Goal: Task Accomplishment & Management: Use online tool/utility

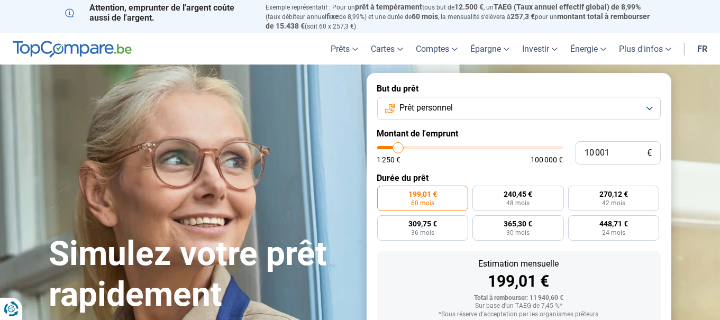
type input "9 750"
type input "9750"
type input "10 250"
type input "10250"
type input "11 000"
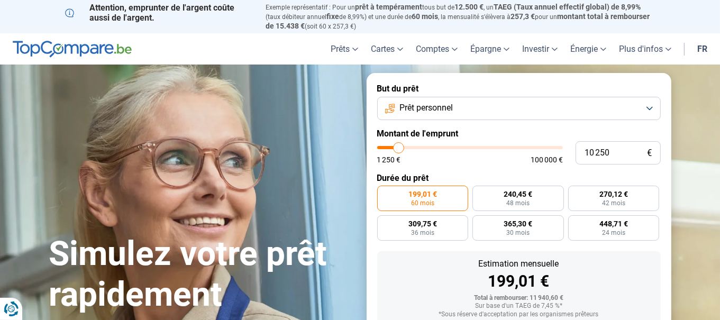
type input "11000"
type input "11 250"
type input "11250"
type input "12 000"
type input "12000"
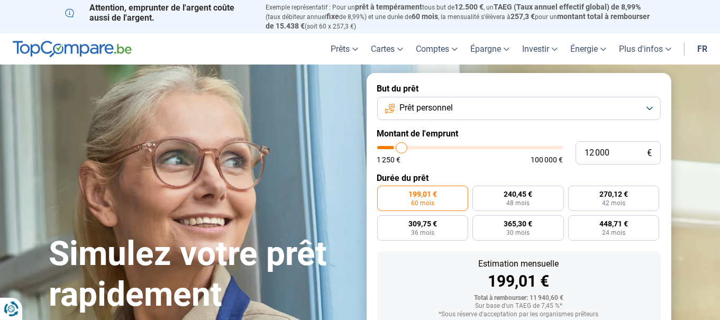
type input "12 500"
type input "12500"
type input "12 750"
type input "12750"
type input "12 000"
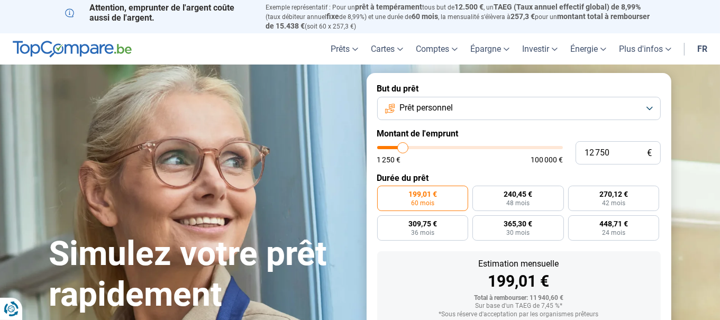
type input "12000"
type input "11 500"
type input "11500"
type input "10 750"
type input "10750"
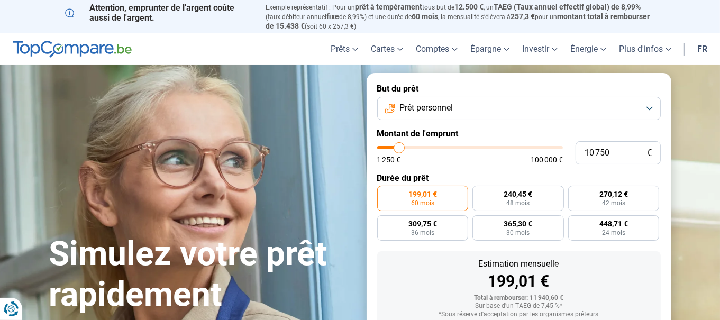
type input "10 500"
type input "10500"
type input "10 000"
type input "10000"
type input "9 500"
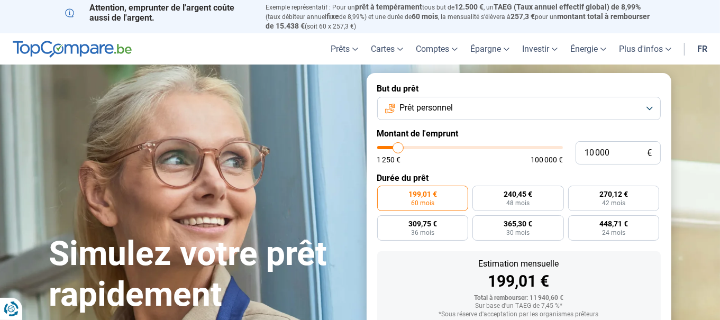
type input "9500"
type input "9 250"
type input "9250"
type input "9 000"
type input "9000"
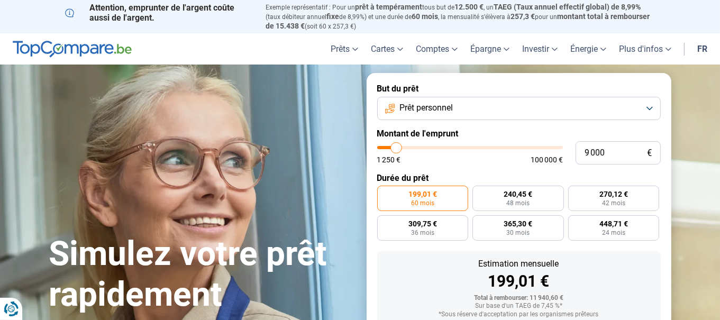
type input "8 500"
type input "8500"
type input "8 750"
type input "8750"
type input "9 000"
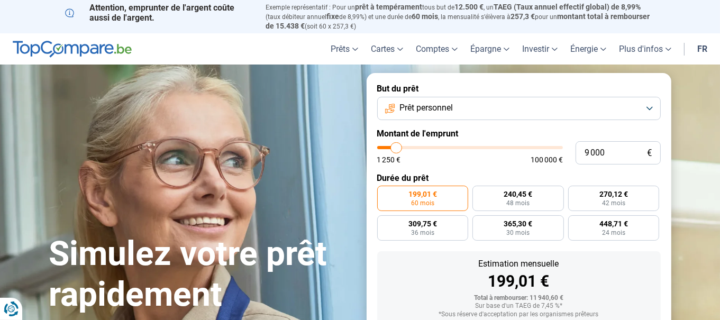
type input "9000"
click at [397, 148] on input "range" at bounding box center [470, 147] width 186 height 3
radio input "true"
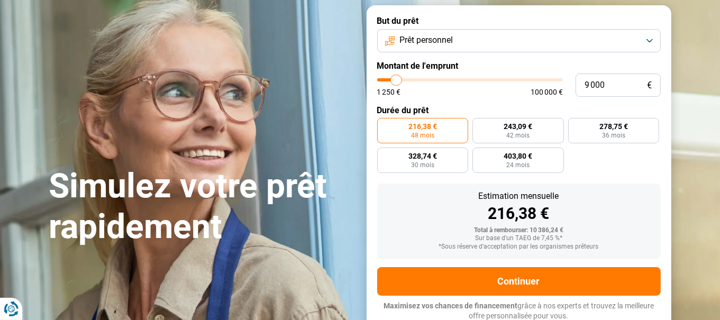
scroll to position [69, 0]
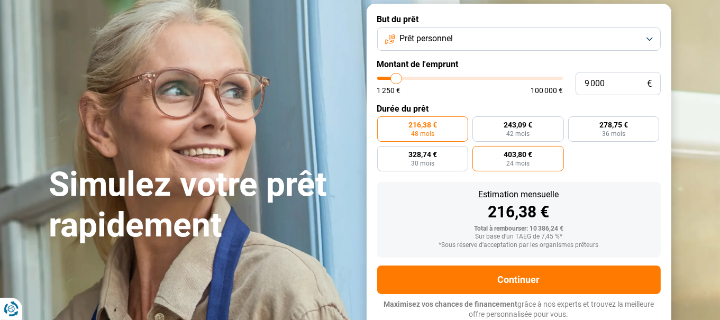
click at [520, 160] on span "24 mois" at bounding box center [517, 163] width 23 height 6
click at [479, 153] on input "403,80 € 24 mois" at bounding box center [475, 149] width 7 height 7
radio input "true"
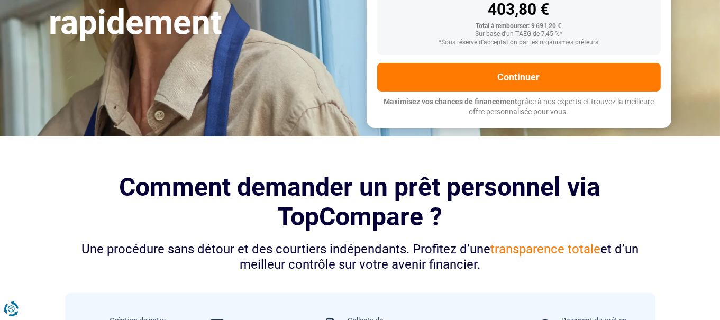
scroll to position [0, 0]
